Goal: Task Accomplishment & Management: Manage account settings

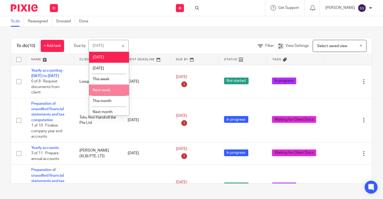
scroll to position [13, 0]
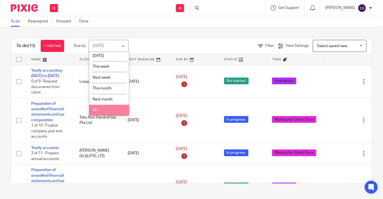
click at [104, 109] on li "All" at bounding box center [109, 110] width 40 height 11
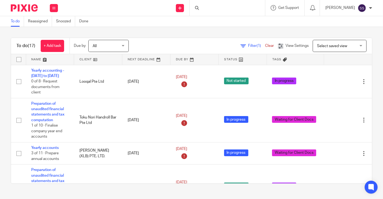
drag, startPoint x: 93, startPoint y: 59, endPoint x: 90, endPoint y: 3, distance: 56.1
click at [93, 59] on link at bounding box center [98, 59] width 48 height 11
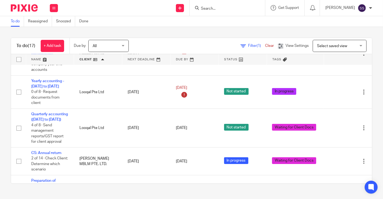
scroll to position [434, 0]
